Goal: Information Seeking & Learning: Learn about a topic

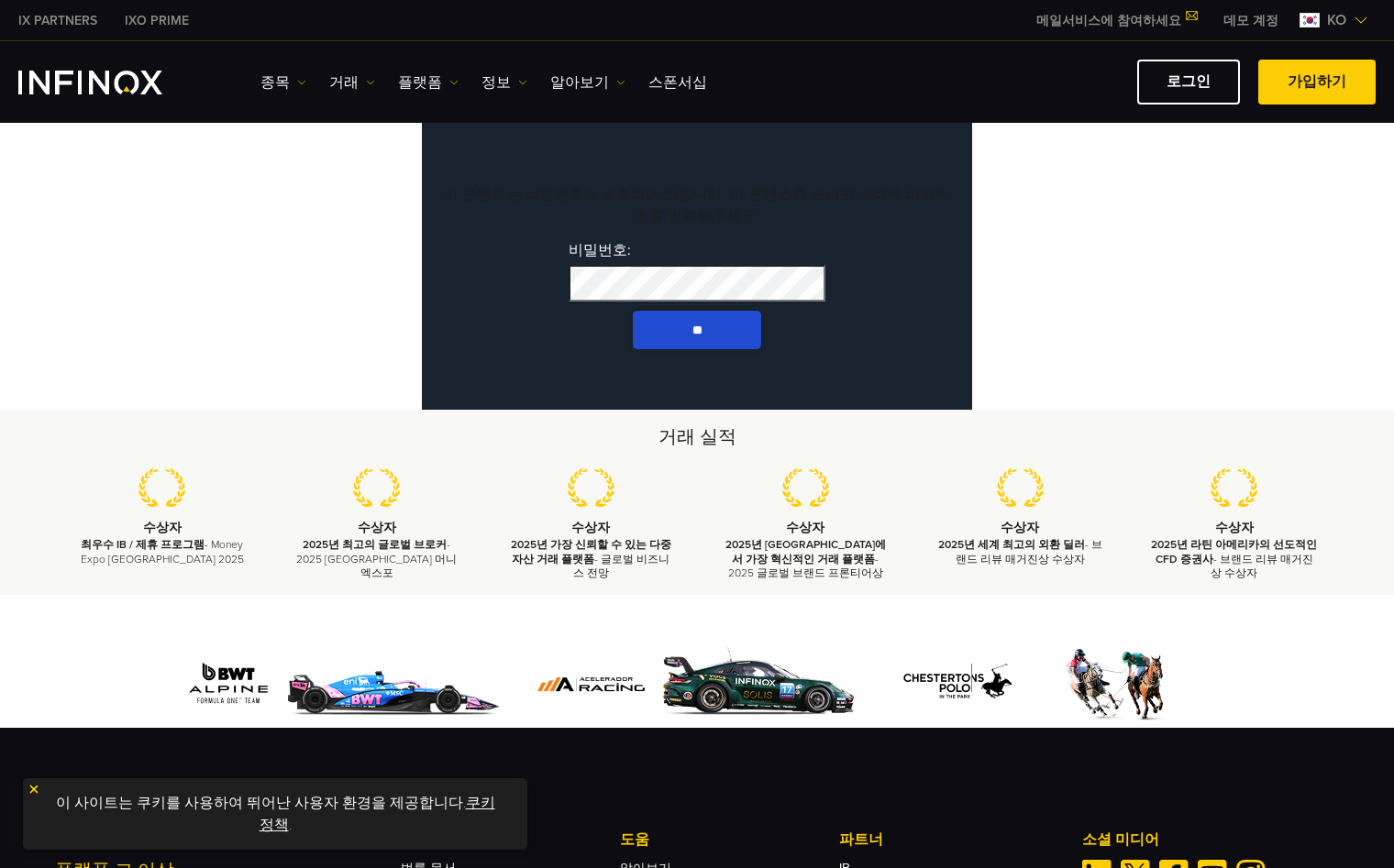
click at [1331, 13] on span "ko" at bounding box center [1336, 19] width 34 height 22
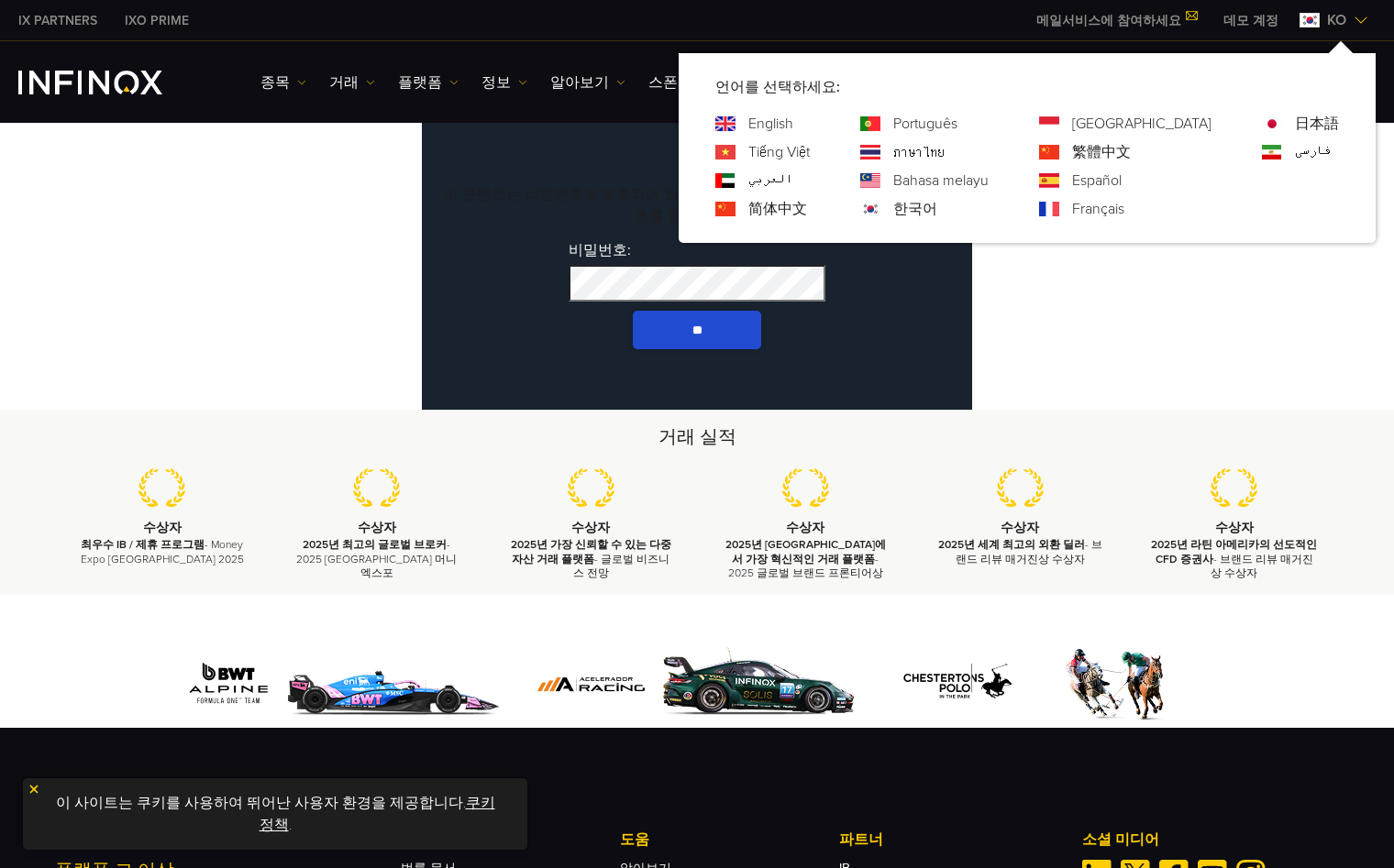
click at [793, 121] on link "English" at bounding box center [771, 124] width 45 height 22
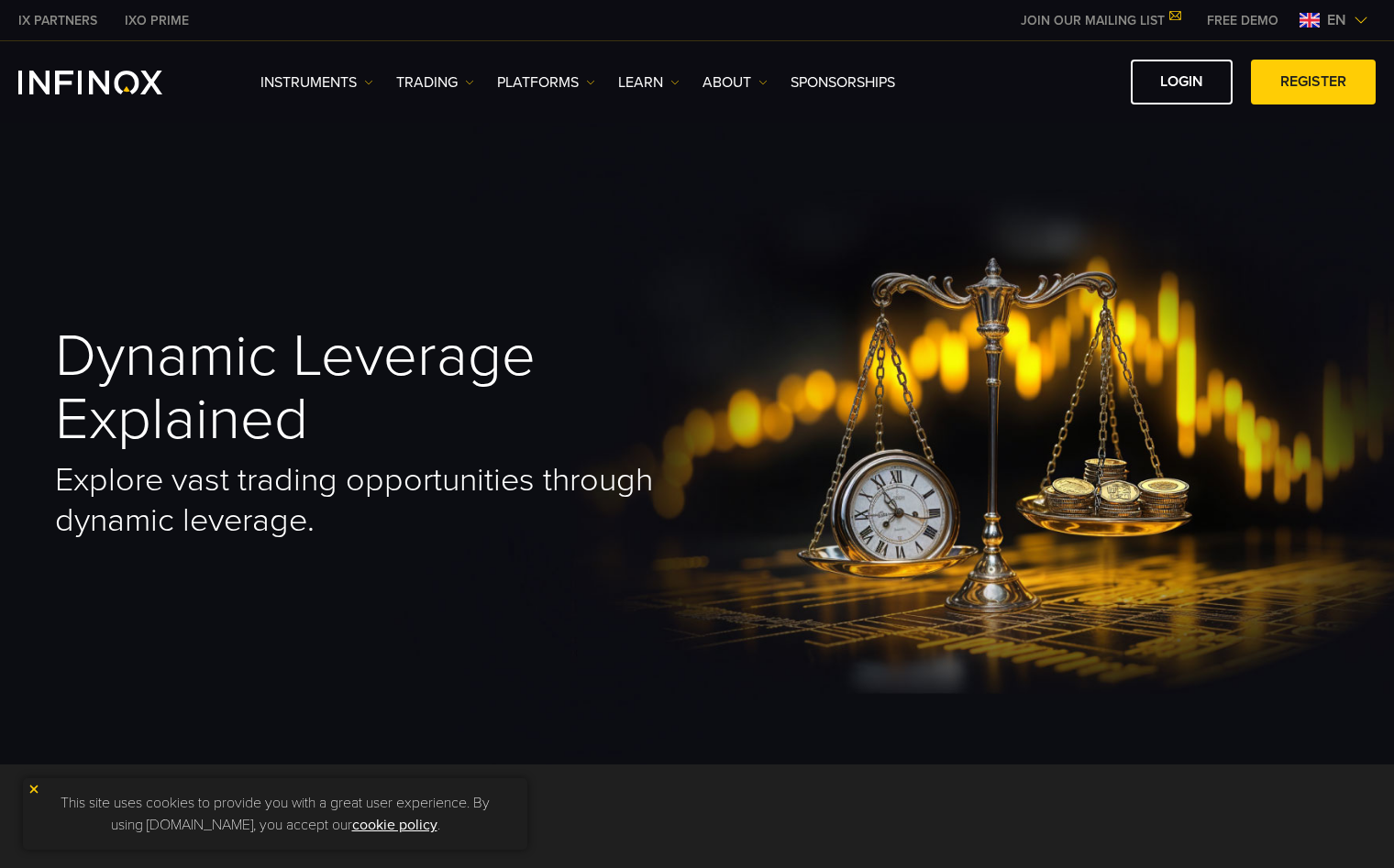
drag, startPoint x: 663, startPoint y: 224, endPoint x: 1067, endPoint y: 123, distance: 416.4
click at [892, 157] on div "Dynamic Leverage Explained Explore vast trading opportunities through dynamic l…" at bounding box center [697, 438] width 1394 height 649
click at [1328, 19] on span "en" at bounding box center [1336, 19] width 34 height 22
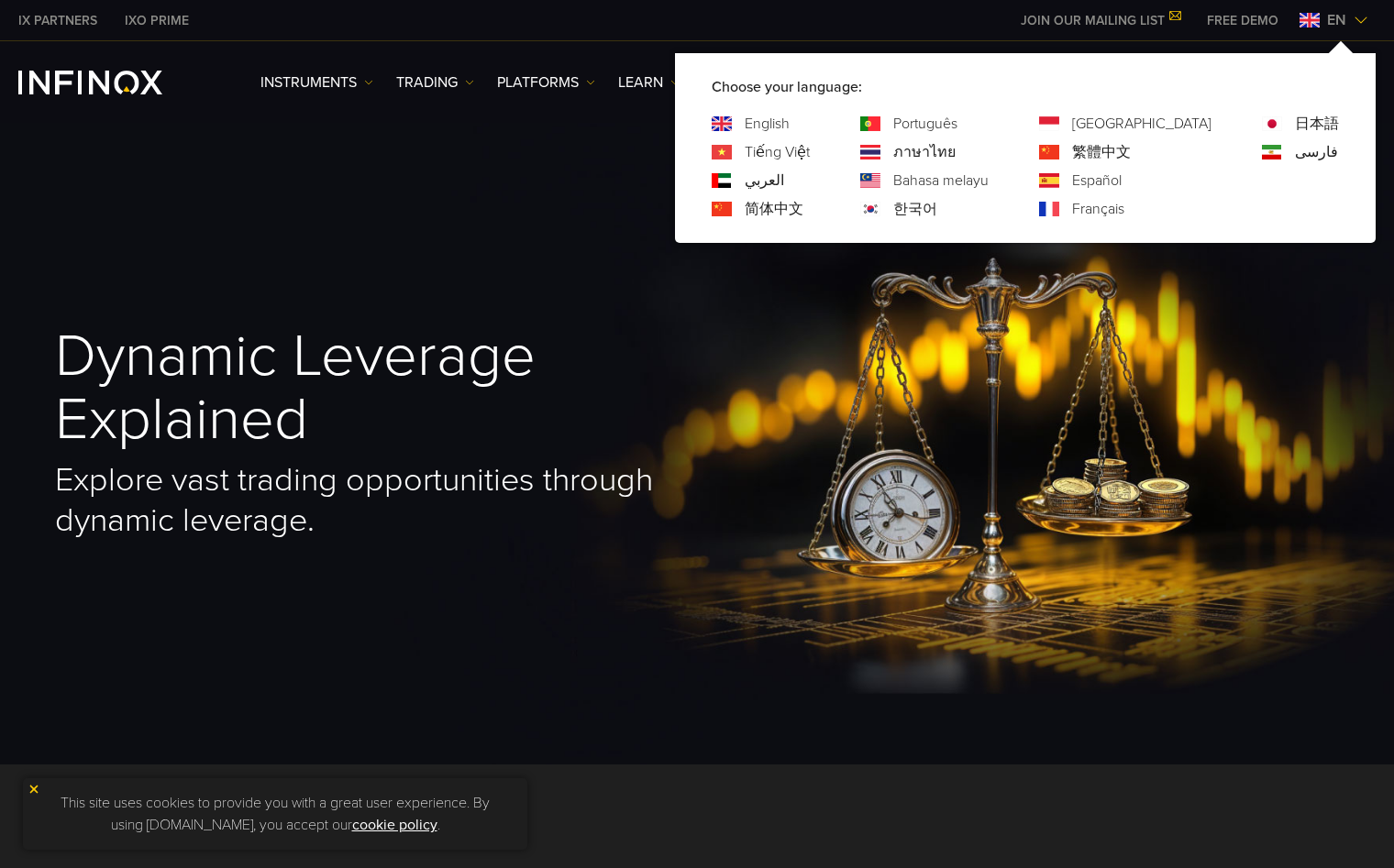
click at [937, 200] on link "한국어" at bounding box center [915, 209] width 44 height 22
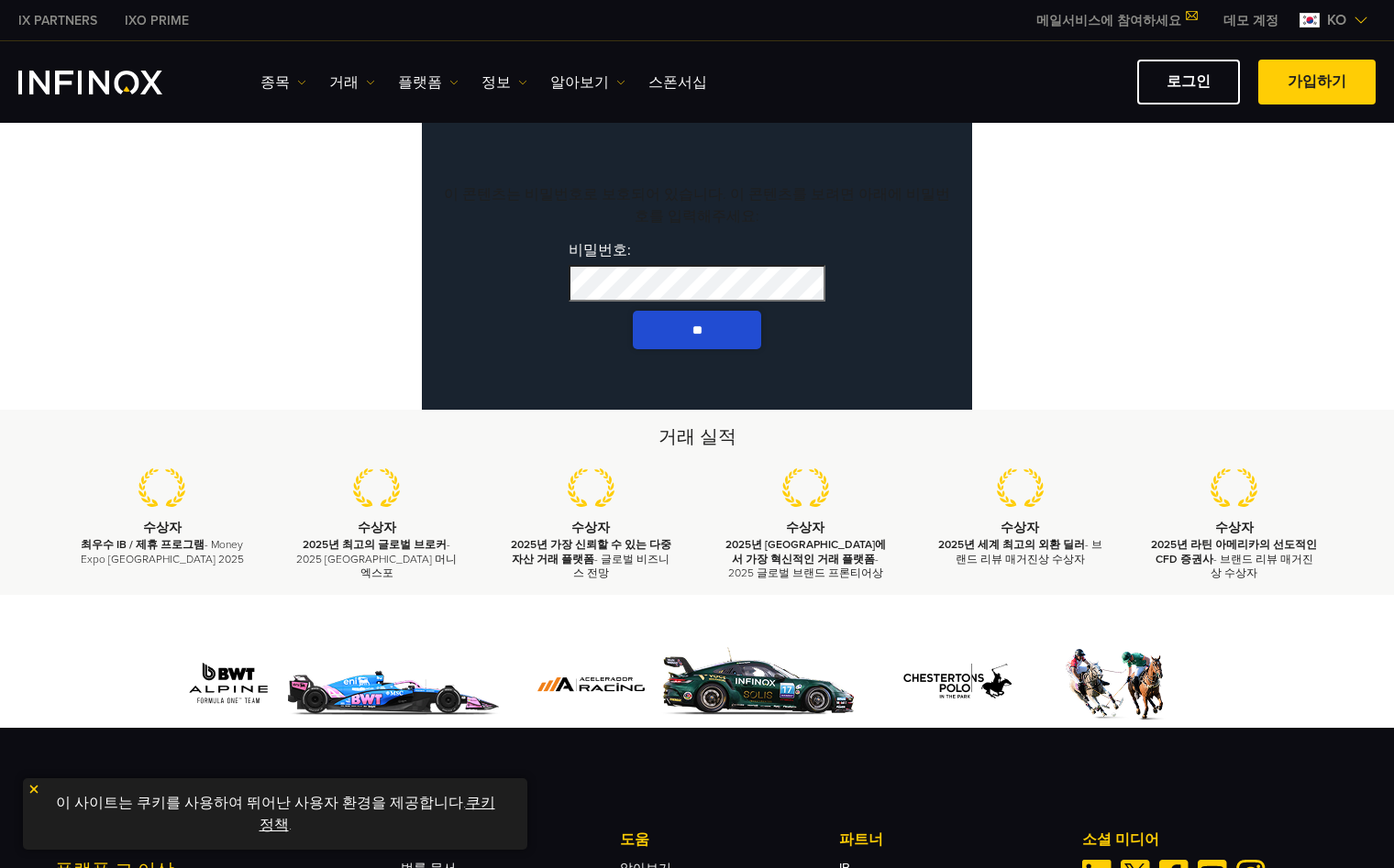
click at [1213, 196] on body "IX PARTNERS IXO PRIME 메일서비스에 참여하세요 IX Daily와 투자 기회를 놓치지마세요! 지금 참여하세요! 조건 및 약관 을…" at bounding box center [697, 600] width 1394 height 1200
click at [1347, 17] on span "ko" at bounding box center [1336, 19] width 34 height 22
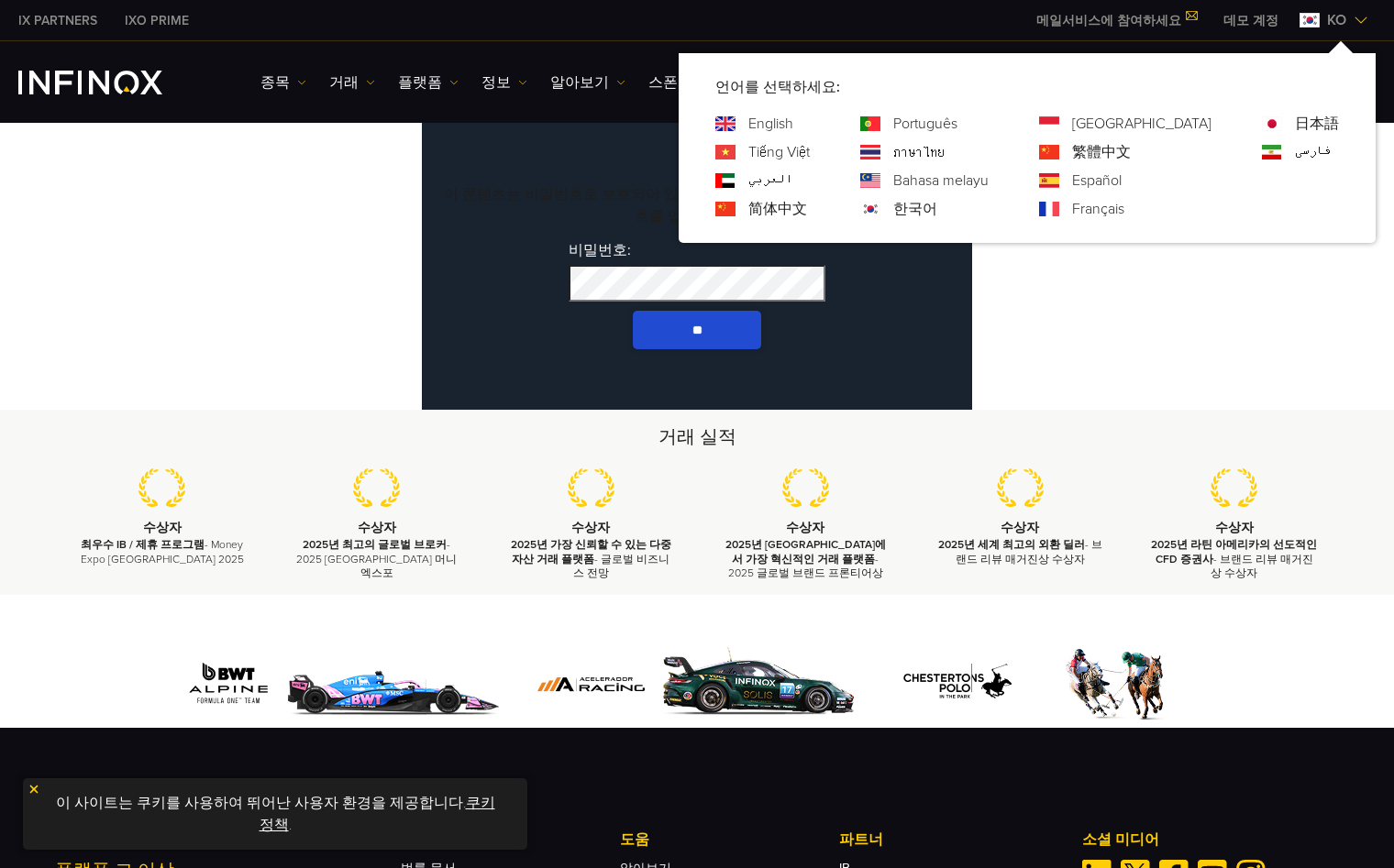
click at [793, 119] on link "English" at bounding box center [771, 124] width 45 height 22
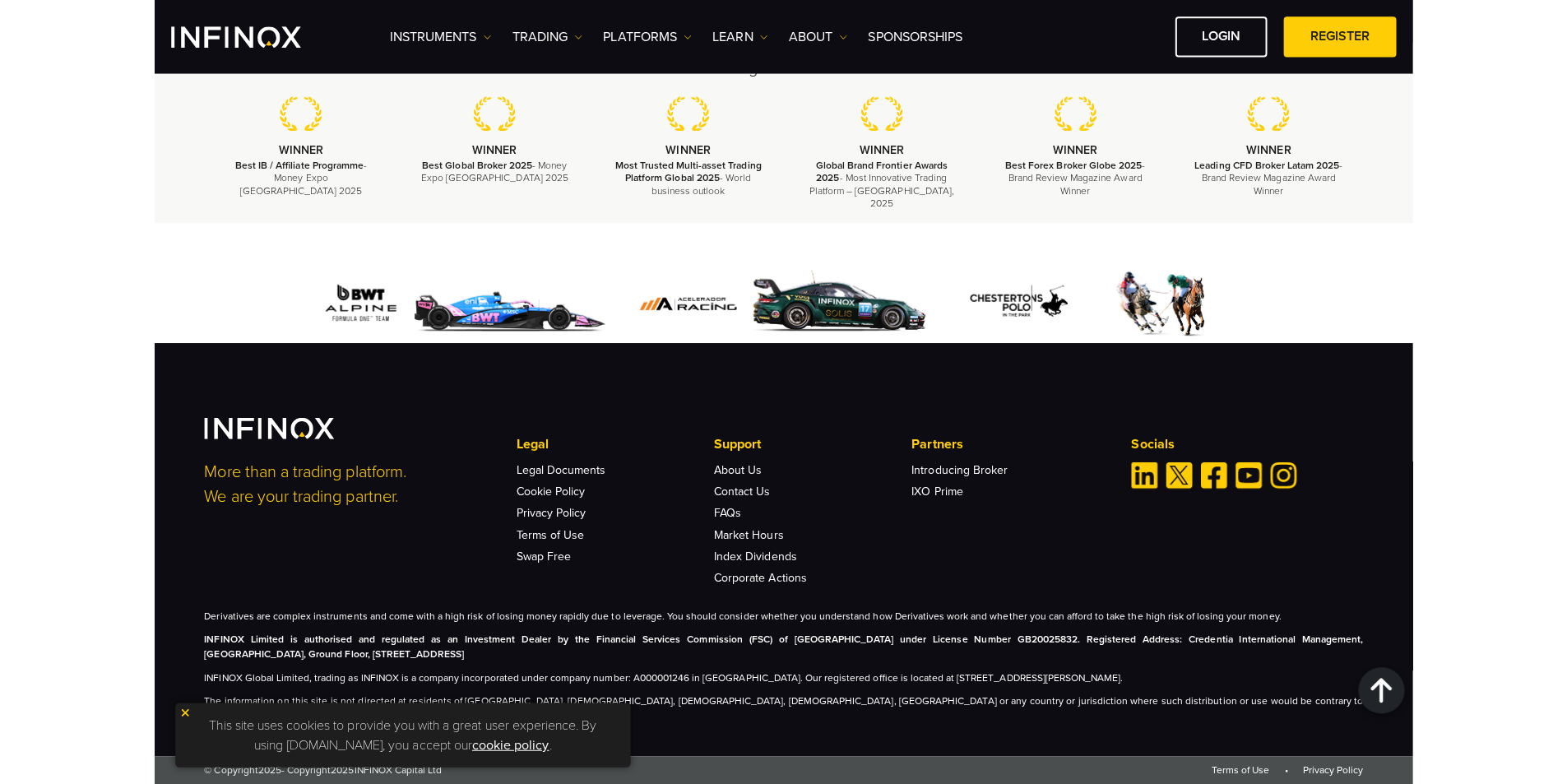
scroll to position [3395, 0]
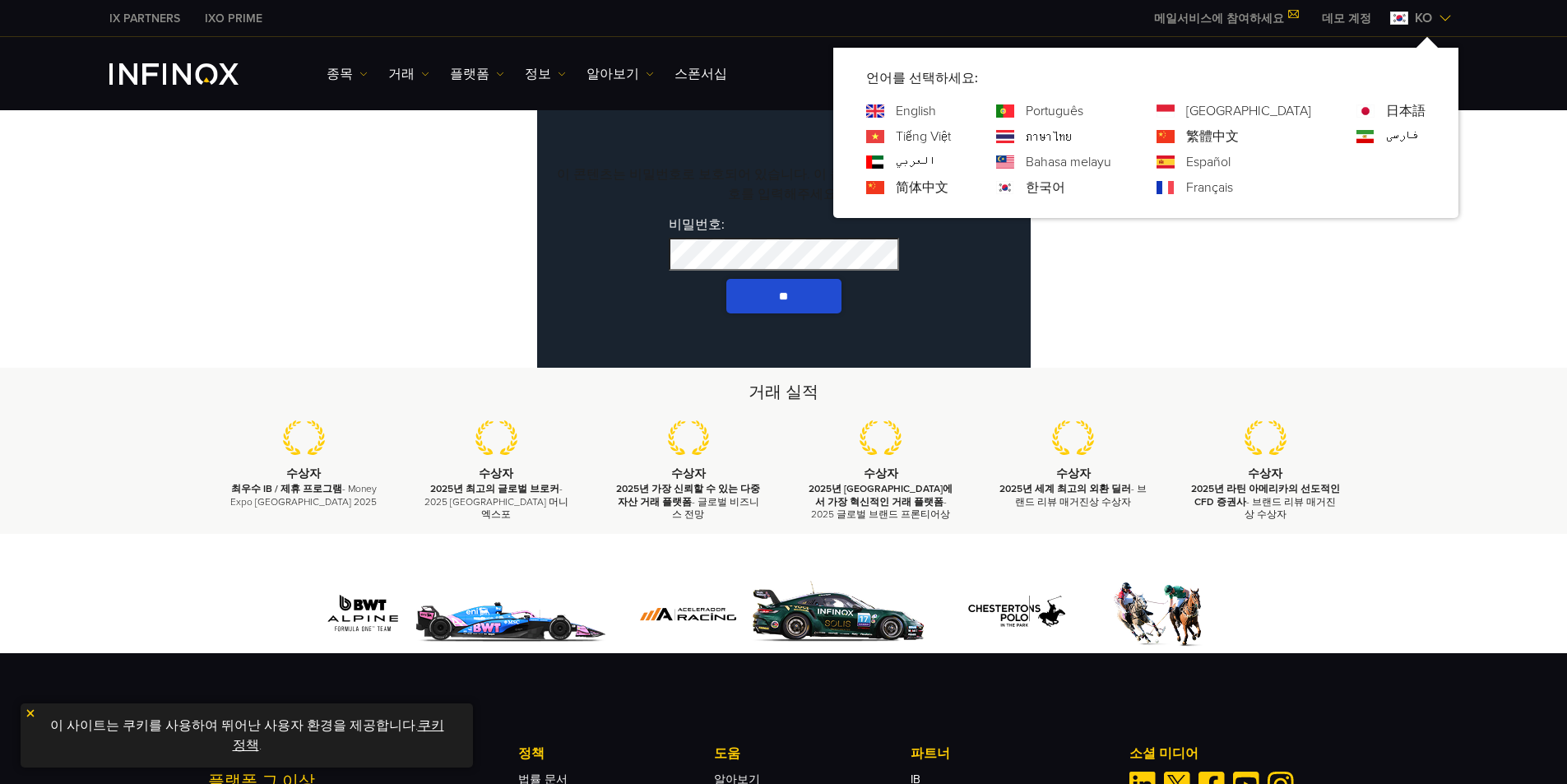
click at [936, 107] on link "English" at bounding box center [916, 111] width 40 height 20
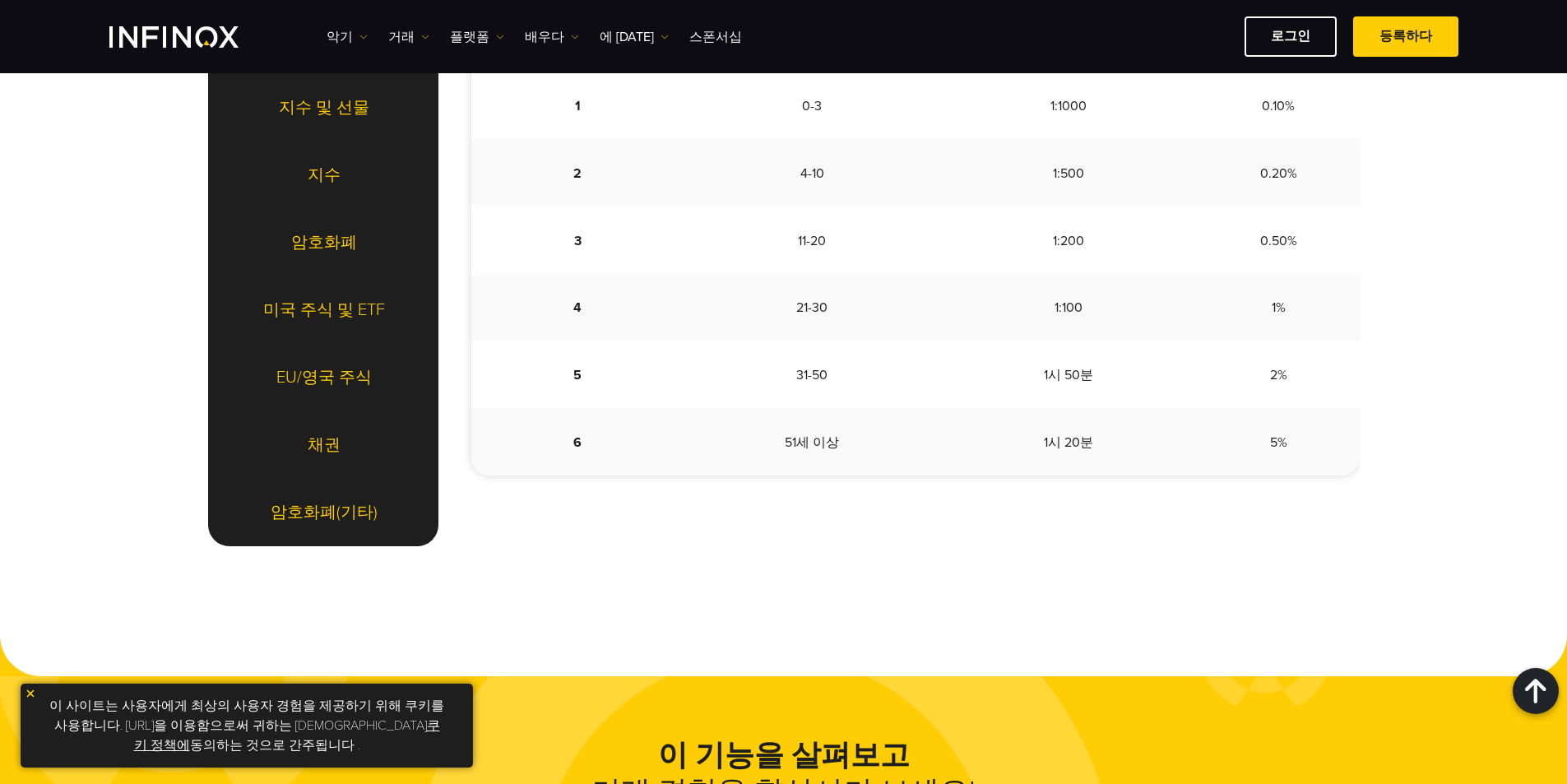
scroll to position [1688, 0]
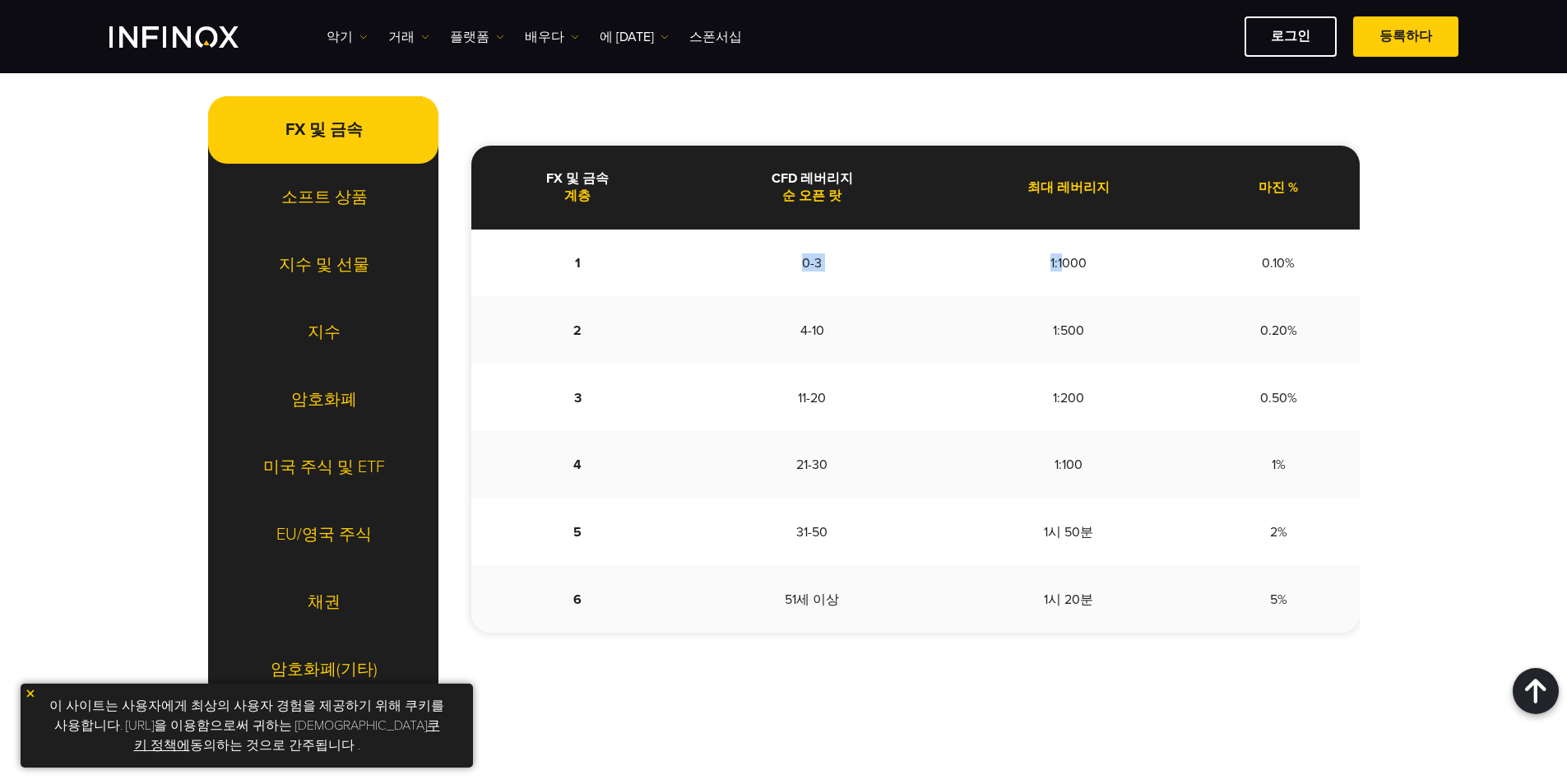
drag, startPoint x: 782, startPoint y: 257, endPoint x: 1062, endPoint y: 267, distance: 280.2
click at [1062, 267] on tr "1 0-3 1:1000 0.10%" at bounding box center [916, 263] width 889 height 68
click at [1062, 267] on font "1:1000" at bounding box center [1069, 263] width 36 height 16
drag, startPoint x: 1300, startPoint y: 263, endPoint x: 1252, endPoint y: 263, distance: 48.0
click at [1252, 263] on td "0.10%" at bounding box center [1279, 263] width 162 height 68
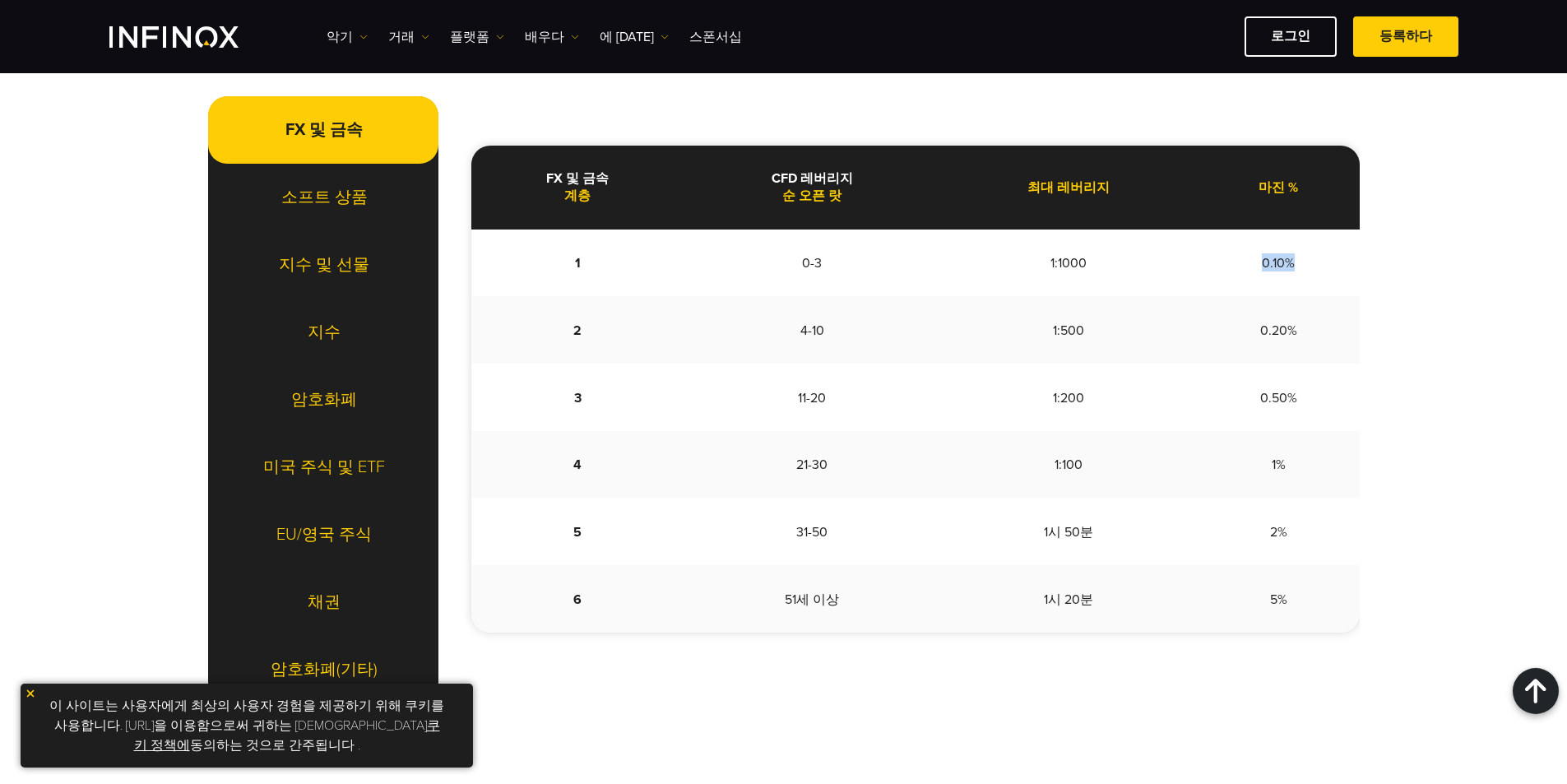
click at [1252, 263] on td "0.10%" at bounding box center [1279, 263] width 162 height 68
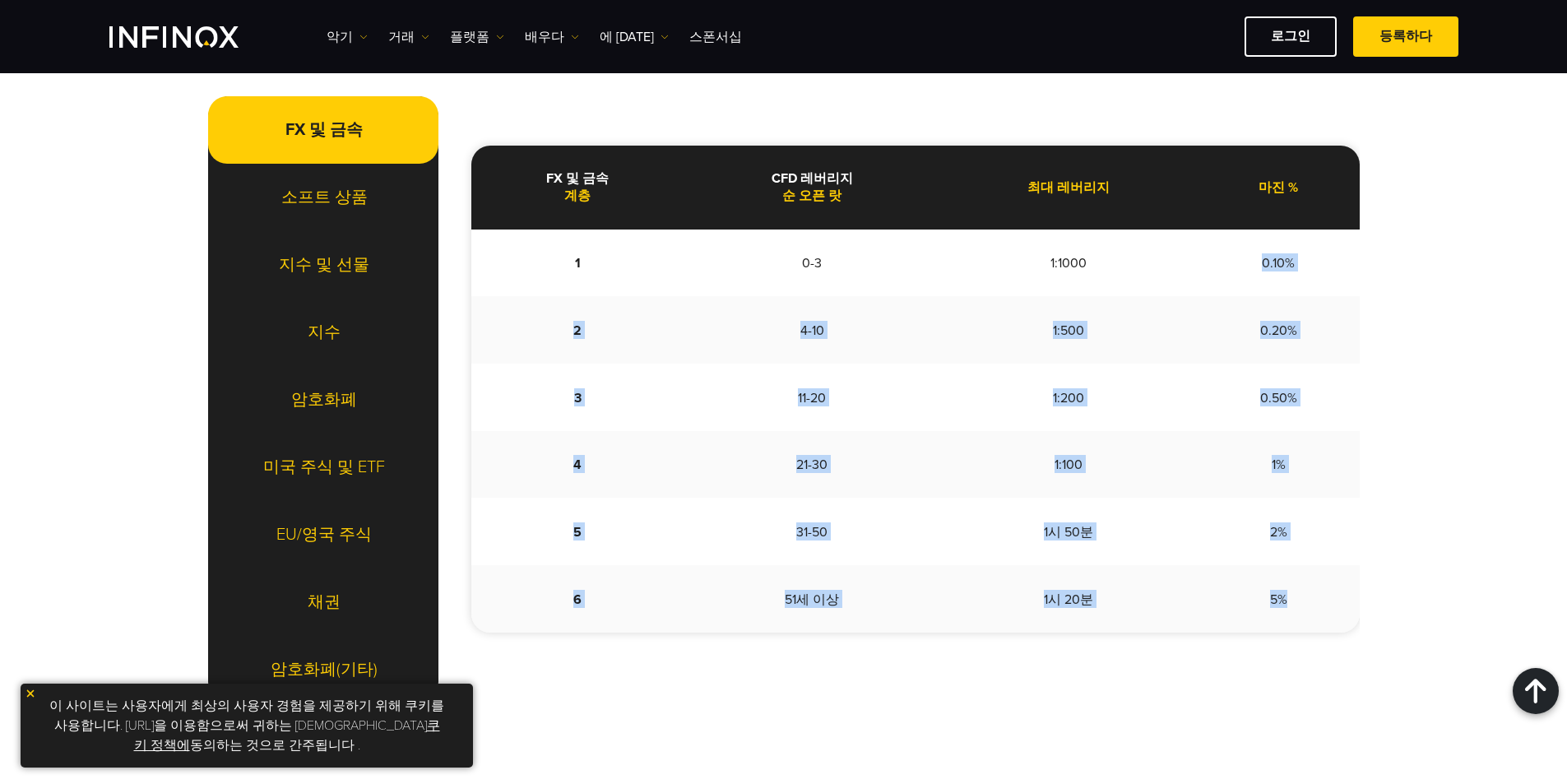
drag, startPoint x: 1293, startPoint y: 602, endPoint x: 1221, endPoint y: 263, distance: 346.6
click at [1221, 263] on tbody "1 0-3 1:1000 0.10% 2 4-10 1:500 0.20% 3 11-20 1:200 0.50% 4 21-30 1:100 1% 5 31…" at bounding box center [916, 431] width 889 height 403
click at [1221, 263] on td "0.10%" at bounding box center [1279, 263] width 162 height 68
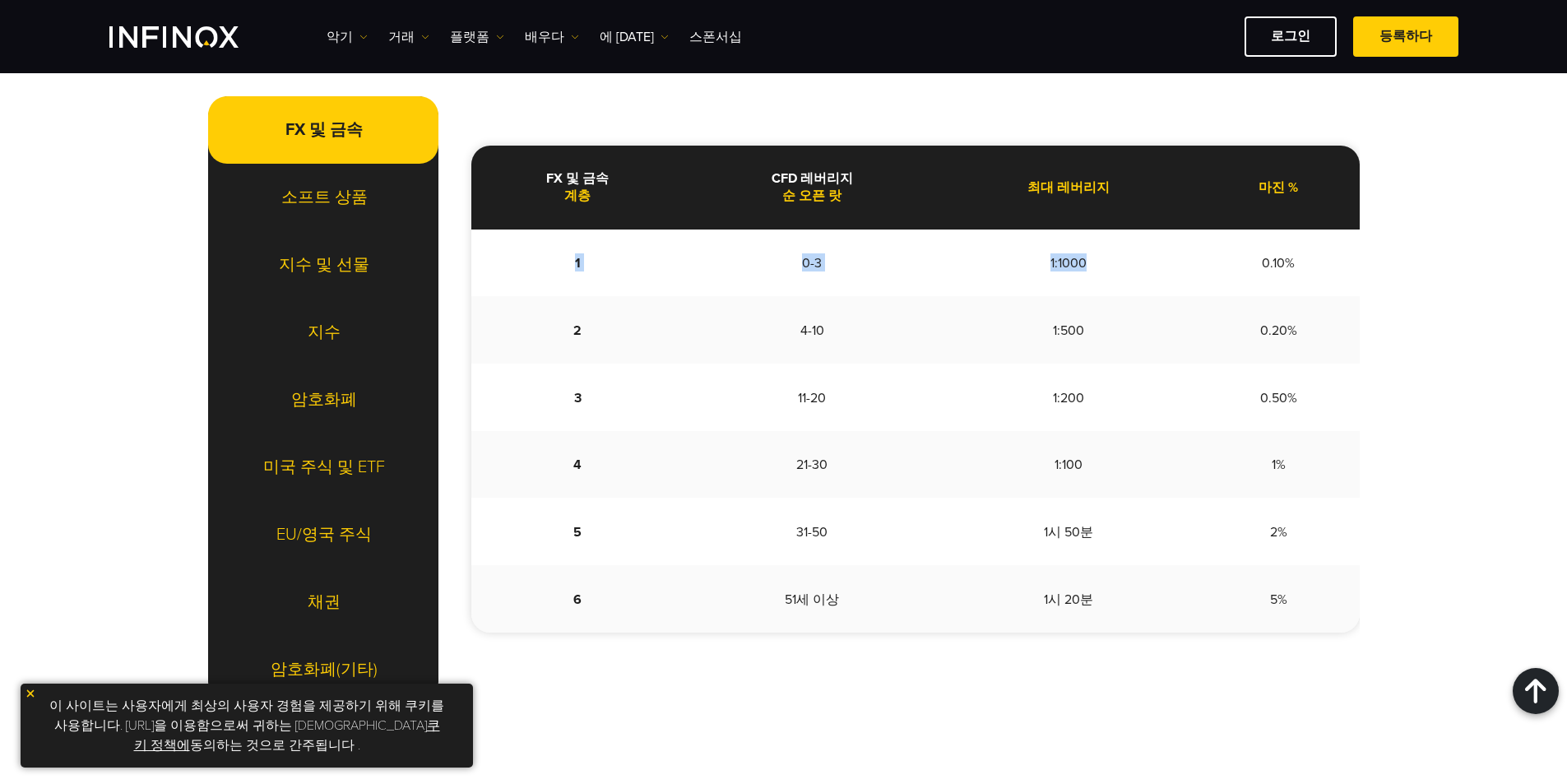
drag, startPoint x: 577, startPoint y: 265, endPoint x: 1105, endPoint y: 250, distance: 528.2
click at [1105, 250] on tr "1 0-3 1:1000 0.10%" at bounding box center [916, 263] width 889 height 68
click at [1105, 250] on td "1:1000" at bounding box center [1069, 263] width 257 height 68
drag, startPoint x: 770, startPoint y: 175, endPoint x: 852, endPoint y: 190, distance: 83.4
click at [852, 190] on th "CFD 레버리지 순 오픈 랏" at bounding box center [812, 188] width 256 height 84
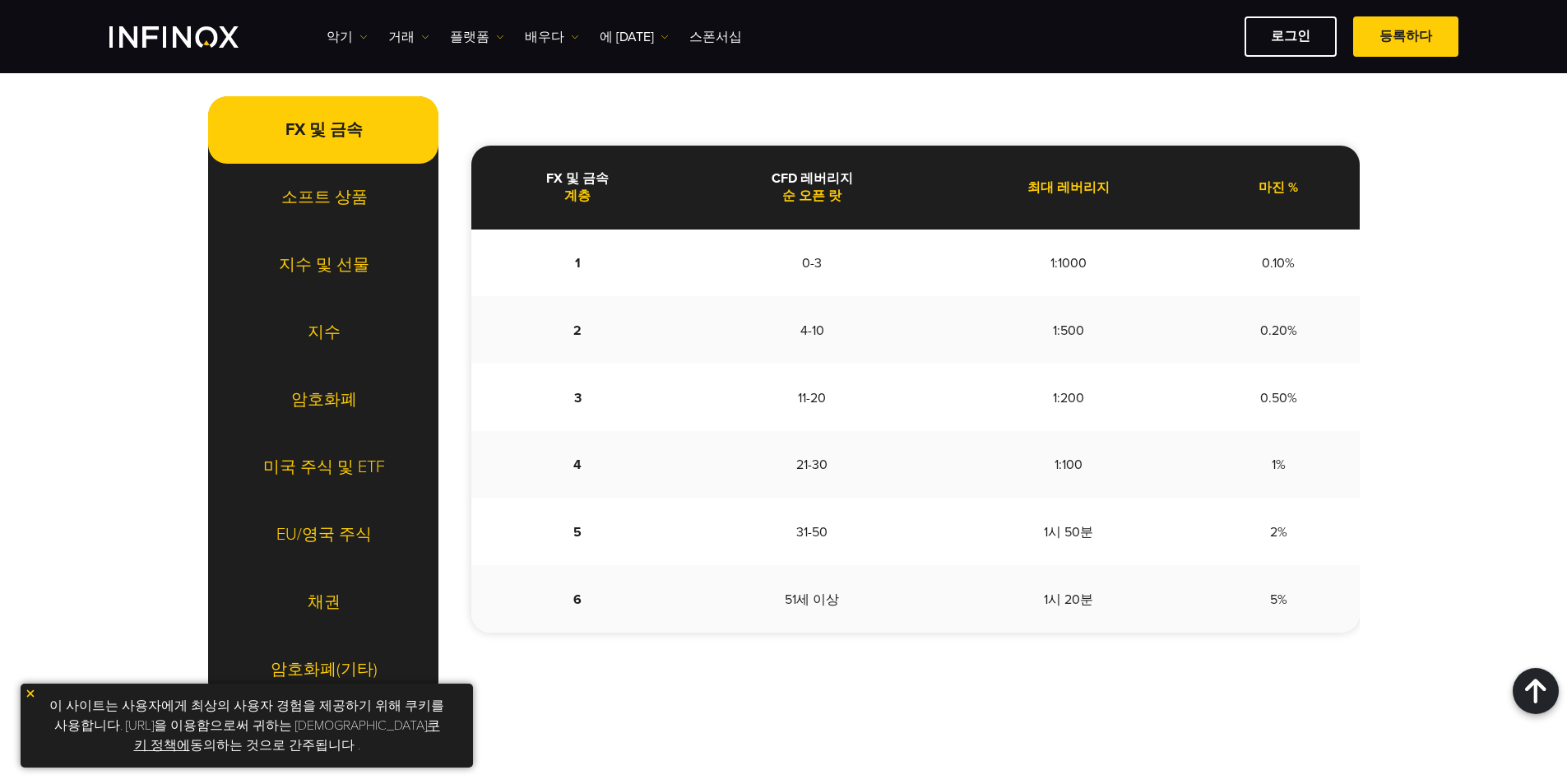
click at [852, 190] on th "CFD 레버리지 순 오픈 랏" at bounding box center [812, 188] width 256 height 84
click at [826, 273] on td "0-3" at bounding box center [812, 263] width 256 height 68
drag, startPoint x: 813, startPoint y: 267, endPoint x: 843, endPoint y: 267, distance: 30.0
click at [843, 267] on td "0-3" at bounding box center [812, 263] width 256 height 68
click at [797, 277] on td "0-3" at bounding box center [812, 263] width 256 height 68
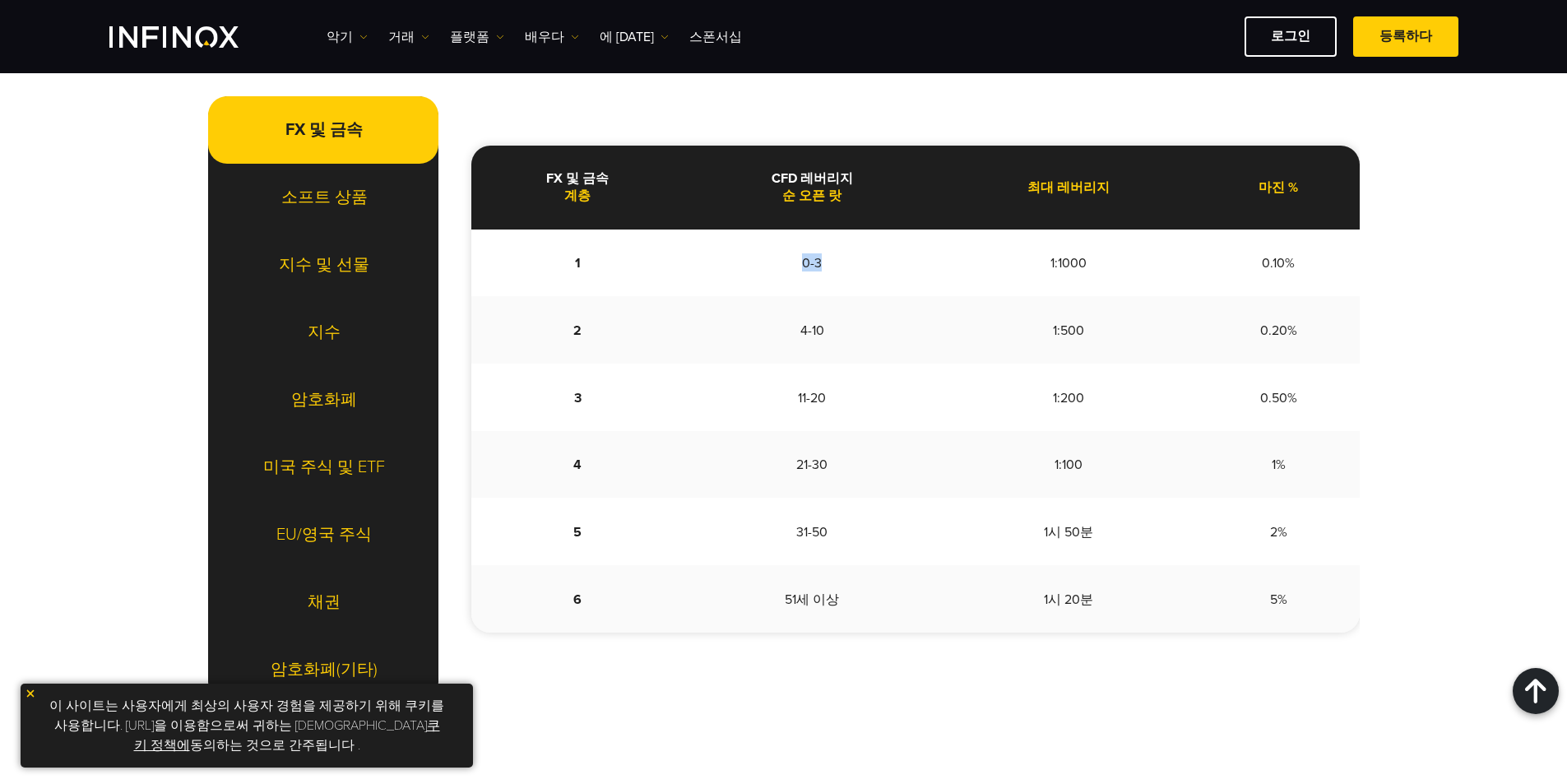
drag, startPoint x: 794, startPoint y: 260, endPoint x: 862, endPoint y: 268, distance: 68.5
click at [849, 266] on td "0-3" at bounding box center [812, 263] width 256 height 68
click at [864, 343] on td "4-10" at bounding box center [812, 330] width 256 height 68
drag, startPoint x: 773, startPoint y: 602, endPoint x: 860, endPoint y: 602, distance: 87.0
click at [860, 602] on td "51세 이상" at bounding box center [812, 599] width 256 height 68
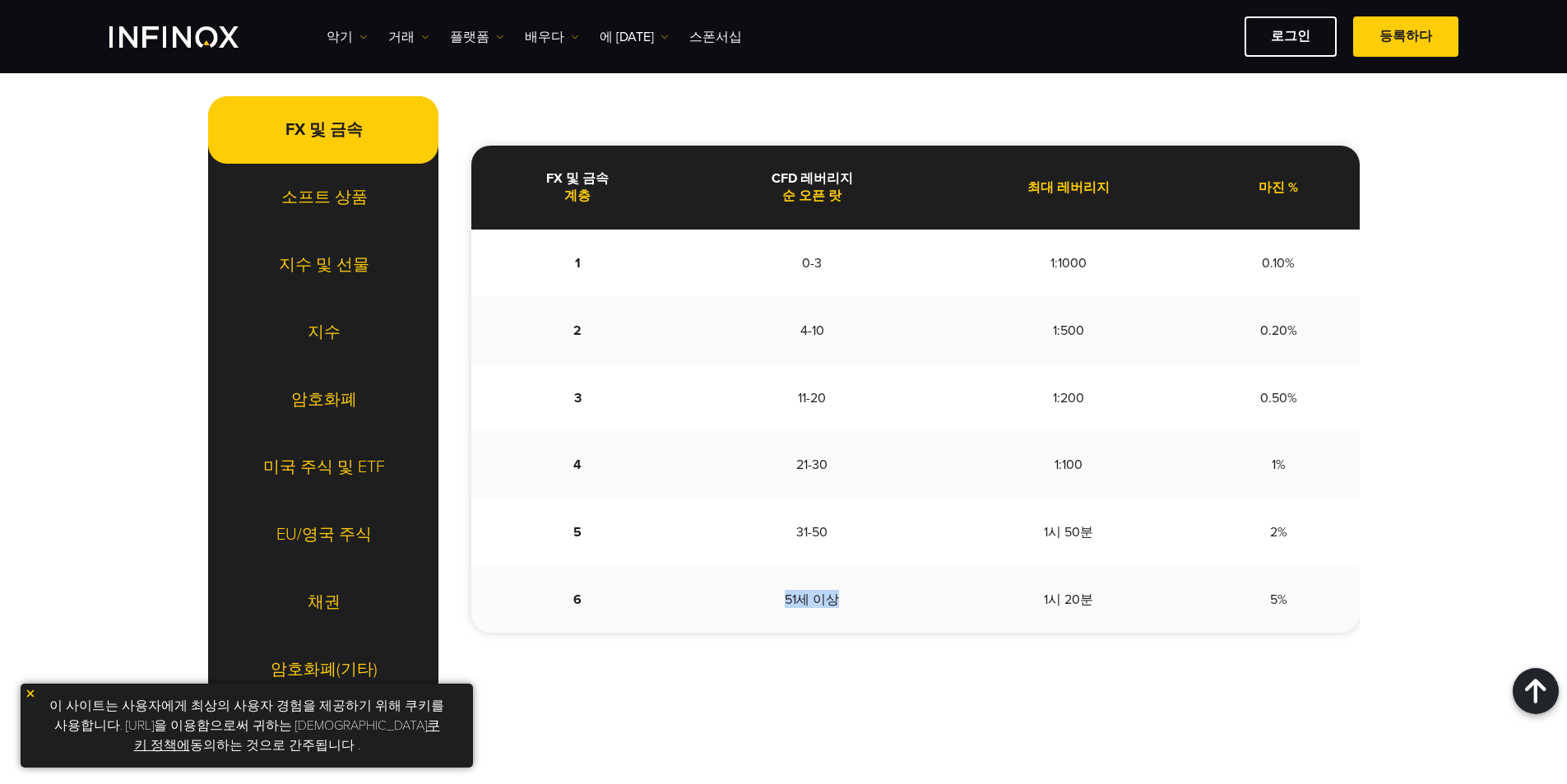
click at [860, 602] on td "51세 이상" at bounding box center [812, 599] width 256 height 68
click at [909, 363] on td "4-10" at bounding box center [812, 330] width 256 height 68
drag, startPoint x: 798, startPoint y: 263, endPoint x: 854, endPoint y: 266, distance: 56.1
click at [854, 266] on td "0-3" at bounding box center [812, 263] width 256 height 68
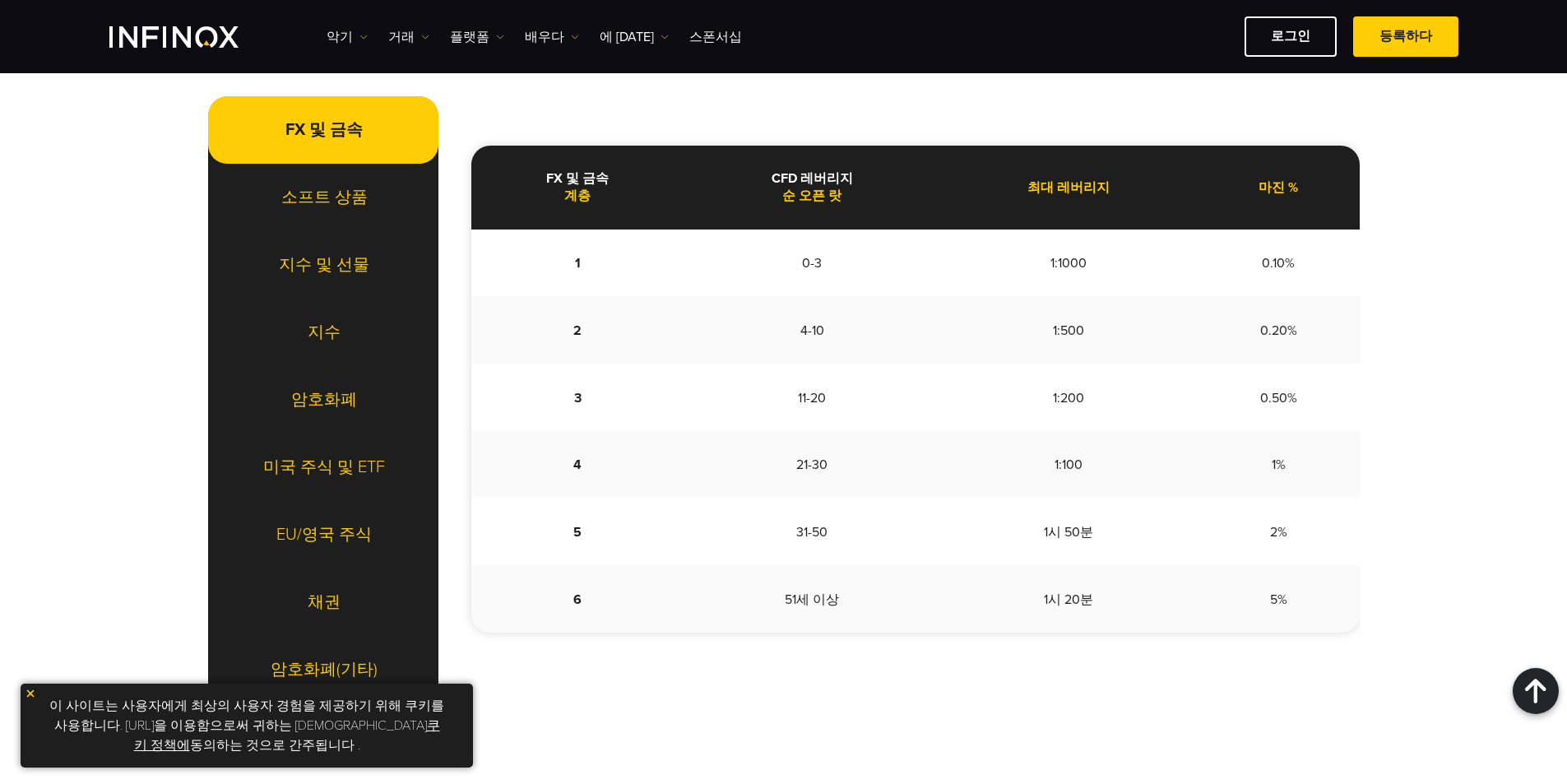
click at [865, 523] on td "31-50" at bounding box center [812, 531] width 256 height 68
drag, startPoint x: 784, startPoint y: 530, endPoint x: 1107, endPoint y: 528, distance: 323.0
click at [1107, 528] on tr "5 31-50 1시 50분 2%" at bounding box center [916, 531] width 889 height 68
click at [1107, 528] on td "1시 50분" at bounding box center [1069, 531] width 257 height 68
drag, startPoint x: 1321, startPoint y: 620, endPoint x: 553, endPoint y: 529, distance: 773.4
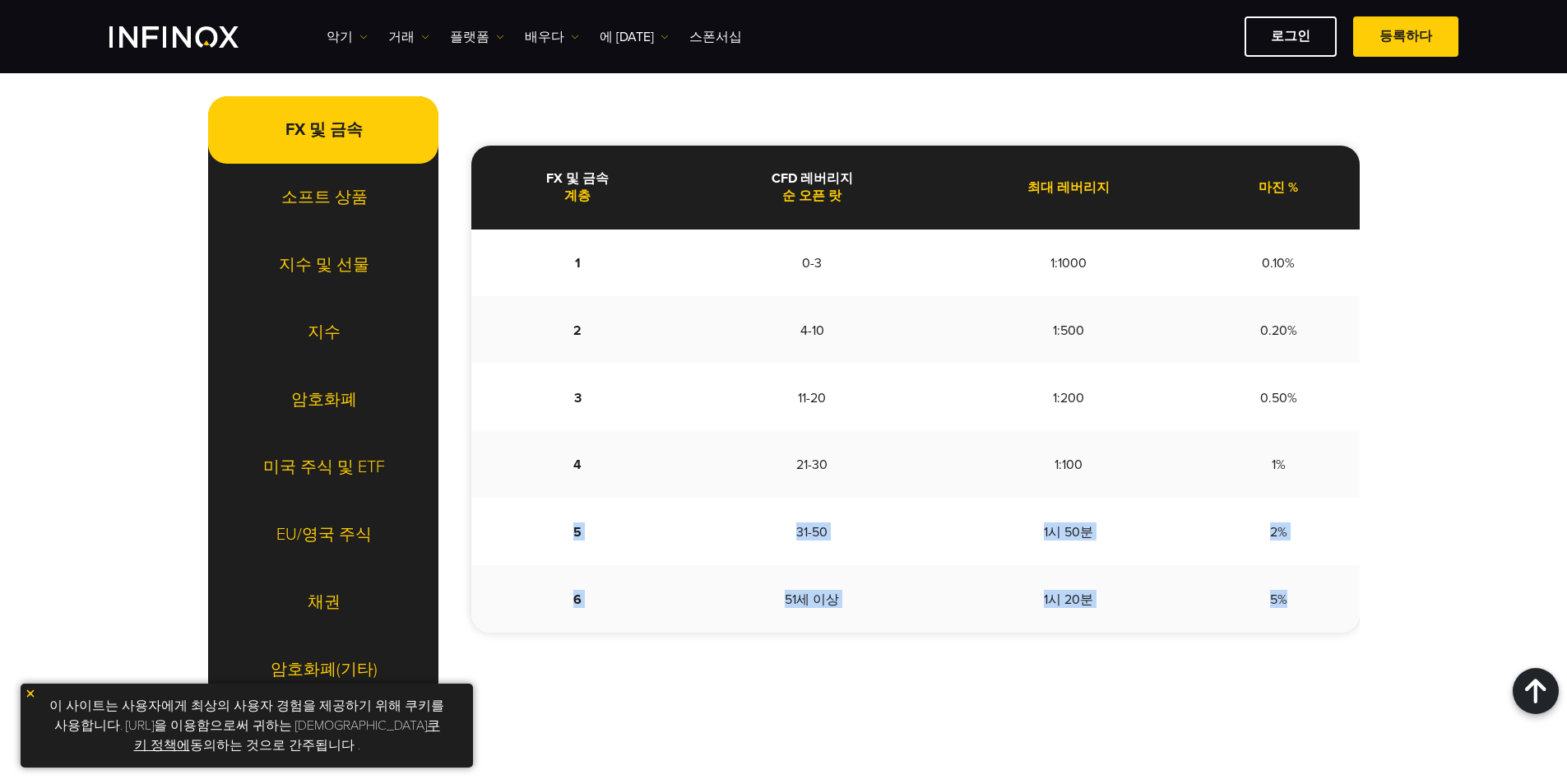
click at [553, 529] on tbody "1 0-3 1:1000 0.10% 2 4-10 1:500 0.20% 3 11-20 1:200 0.50% 4 21-30 1:100 1% 5 31…" at bounding box center [916, 431] width 889 height 403
click at [553, 529] on td "5" at bounding box center [578, 531] width 213 height 68
drag, startPoint x: 922, startPoint y: 359, endPoint x: 830, endPoint y: 289, distance: 115.6
click at [855, 311] on td "4-10" at bounding box center [812, 330] width 256 height 68
drag, startPoint x: 795, startPoint y: 262, endPoint x: 837, endPoint y: 266, distance: 42.2
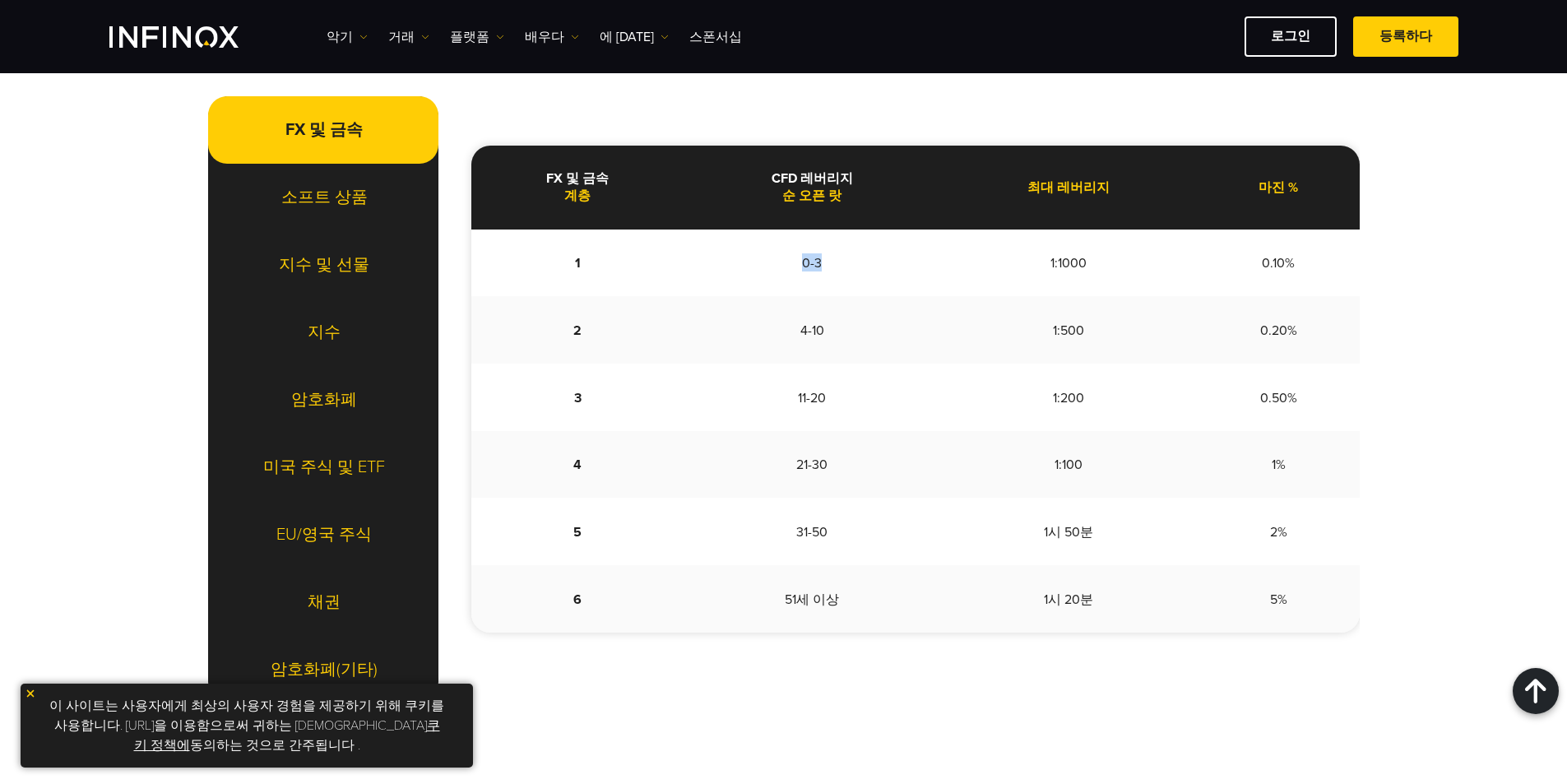
click at [837, 266] on td "0-3" at bounding box center [812, 263] width 256 height 68
copy font "0-3"
click at [840, 336] on td "4-10" at bounding box center [812, 330] width 256 height 68
drag, startPoint x: 805, startPoint y: 329, endPoint x: 842, endPoint y: 332, distance: 37.1
click at [842, 332] on td "4-10" at bounding box center [812, 330] width 256 height 68
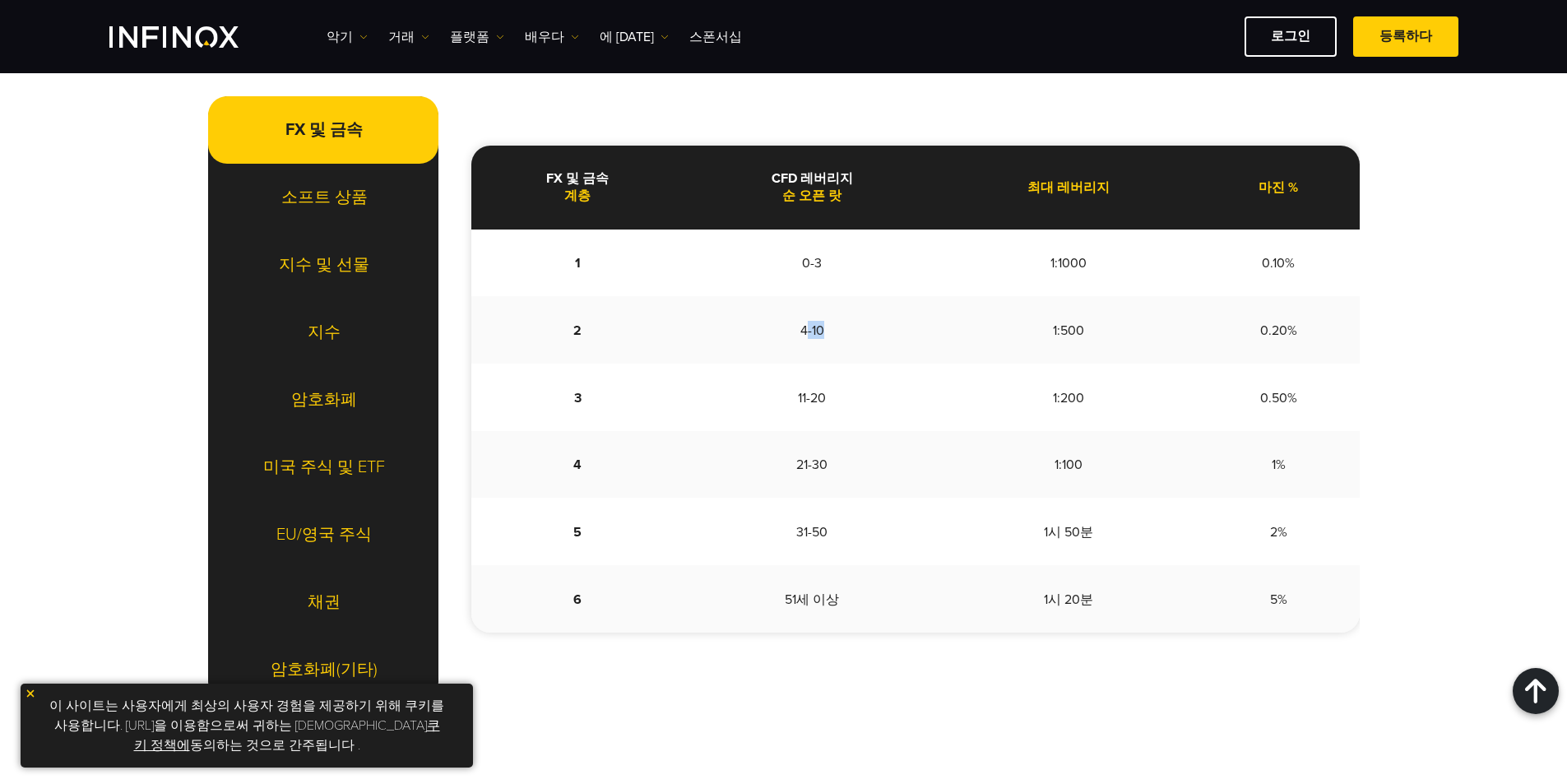
click at [842, 332] on td "4-10" at bounding box center [812, 330] width 256 height 68
click at [777, 347] on td "4-10" at bounding box center [812, 330] width 256 height 68
drag, startPoint x: 789, startPoint y: 333, endPoint x: 1087, endPoint y: 335, distance: 298.0
click at [1112, 334] on tr "2 4-10 1:500 0.20%" at bounding box center [916, 330] width 889 height 68
copy tr "4-10 1:500"
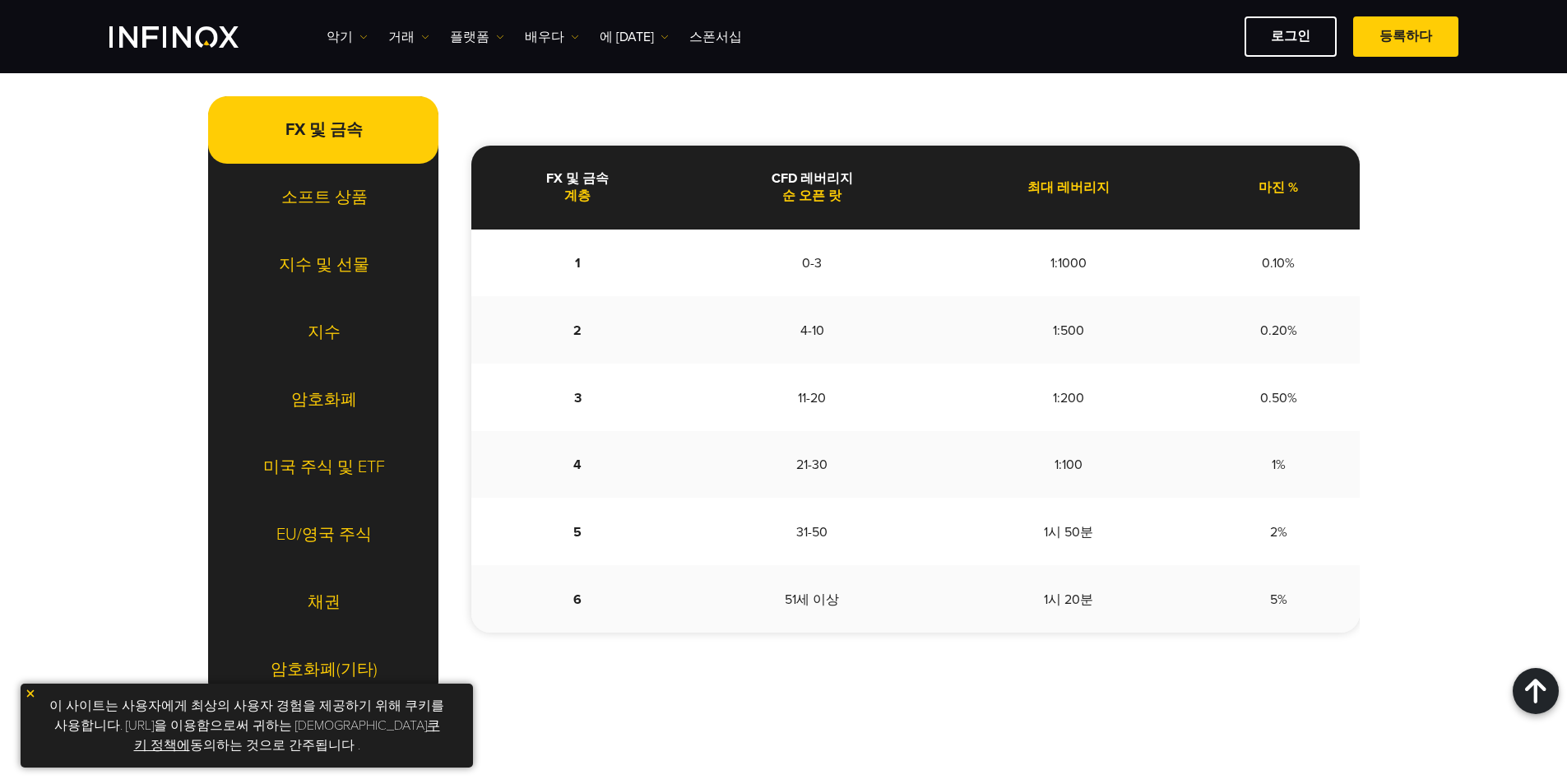
click at [826, 416] on td "11-20" at bounding box center [812, 398] width 256 height 68
click at [989, 408] on td "1:200" at bounding box center [1069, 398] width 257 height 68
click at [1117, 394] on td "1:200" at bounding box center [1069, 398] width 257 height 68
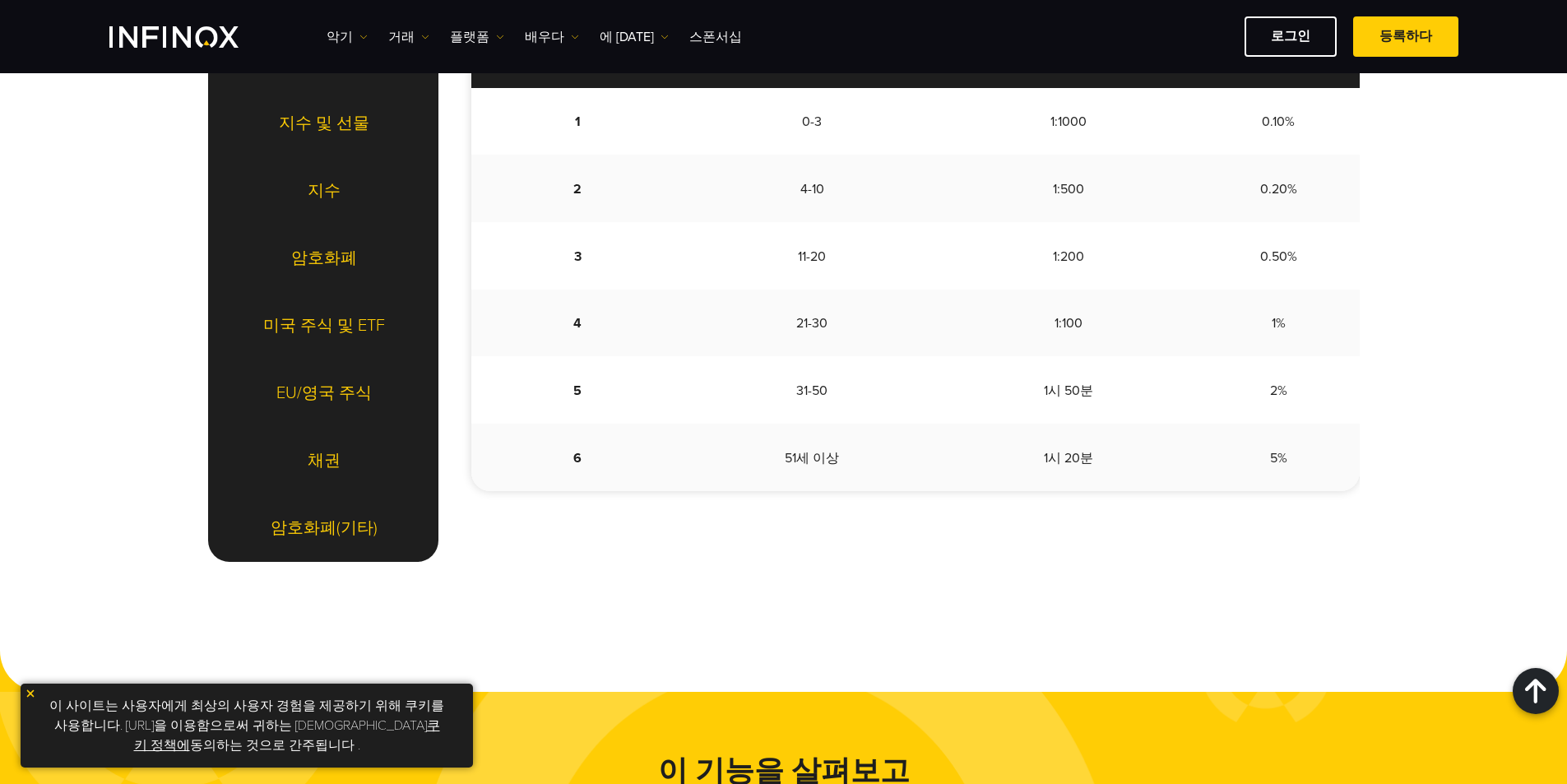
scroll to position [2016, 0]
